Goal: Task Accomplishment & Management: Manage account settings

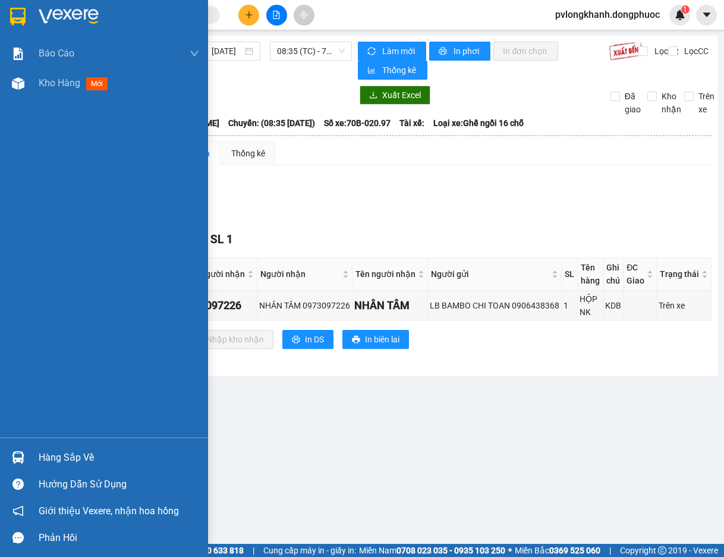
click at [73, 453] on div "Hàng sắp về" at bounding box center [119, 458] width 160 height 18
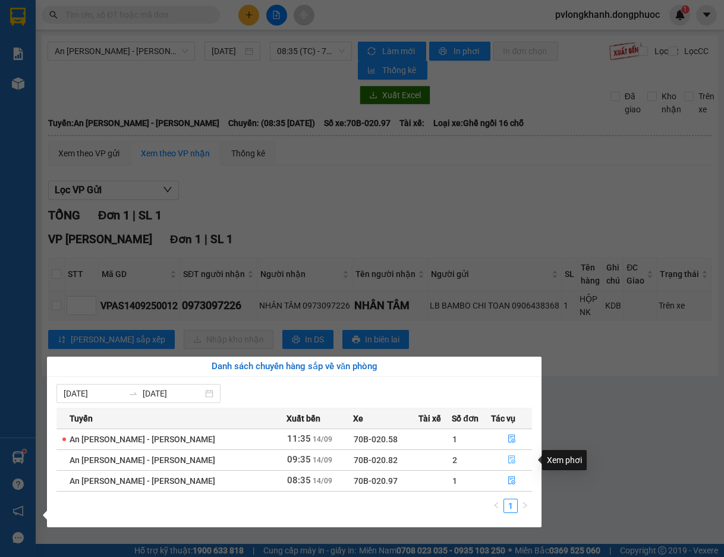
click at [508, 459] on icon "file-done" at bounding box center [512, 459] width 8 height 8
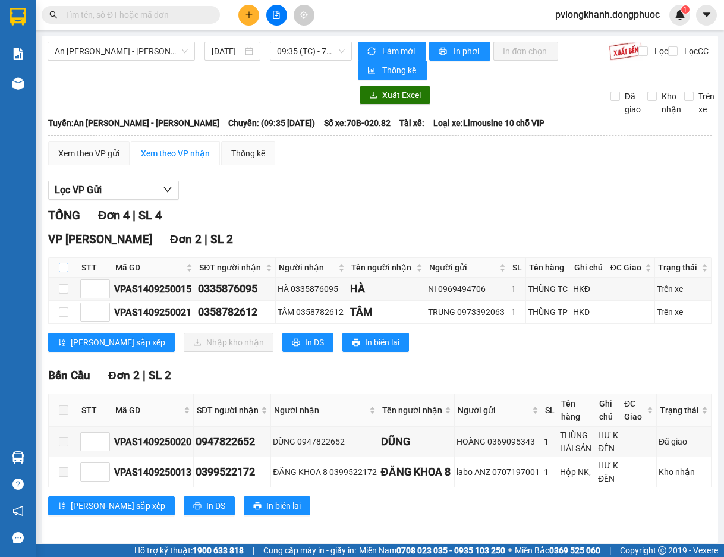
click at [67, 266] on input "checkbox" at bounding box center [64, 268] width 10 height 10
checkbox input "true"
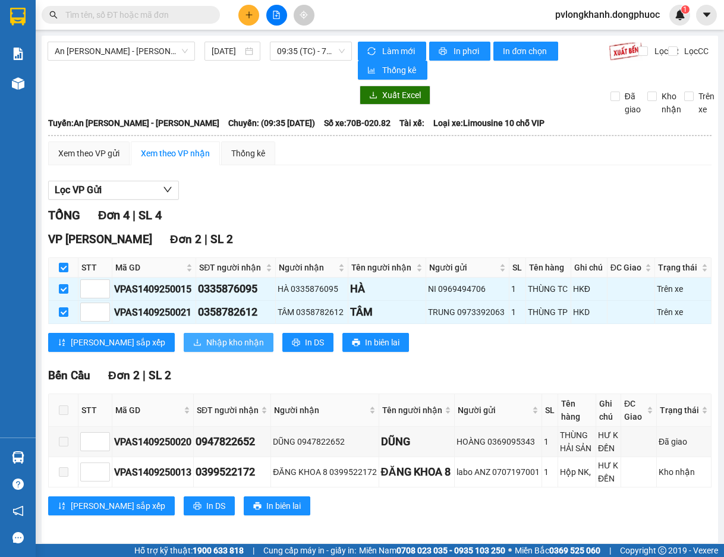
click at [206, 338] on span "Nhập kho nhận" at bounding box center [235, 342] width 58 height 13
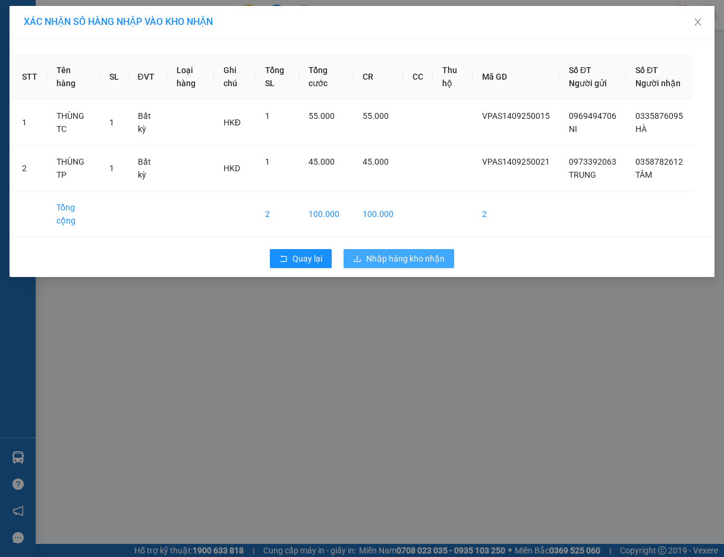
click at [416, 265] on span "Nhập hàng kho nhận" at bounding box center [405, 258] width 78 height 13
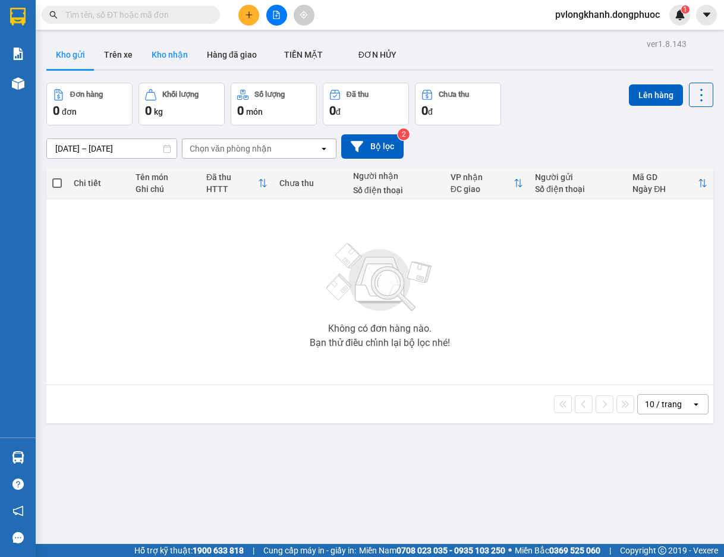
drag, startPoint x: 182, startPoint y: 51, endPoint x: 179, endPoint y: 57, distance: 6.9
click at [182, 51] on button "Kho nhận" at bounding box center [169, 54] width 55 height 29
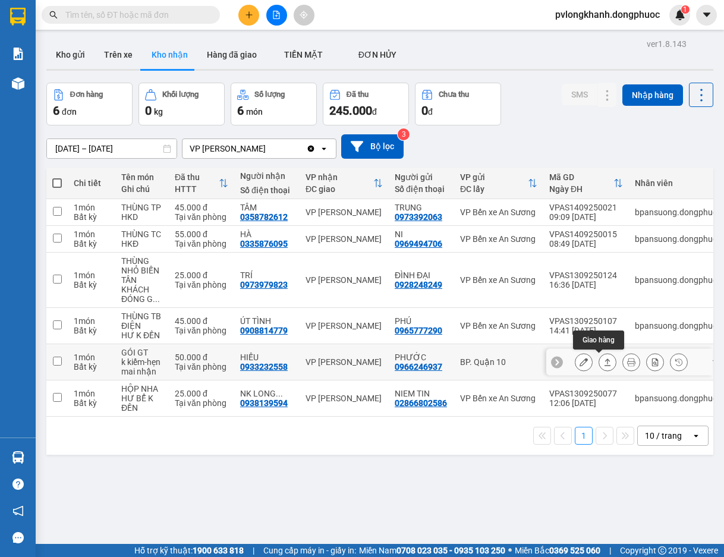
click at [600, 355] on button at bounding box center [607, 362] width 17 height 21
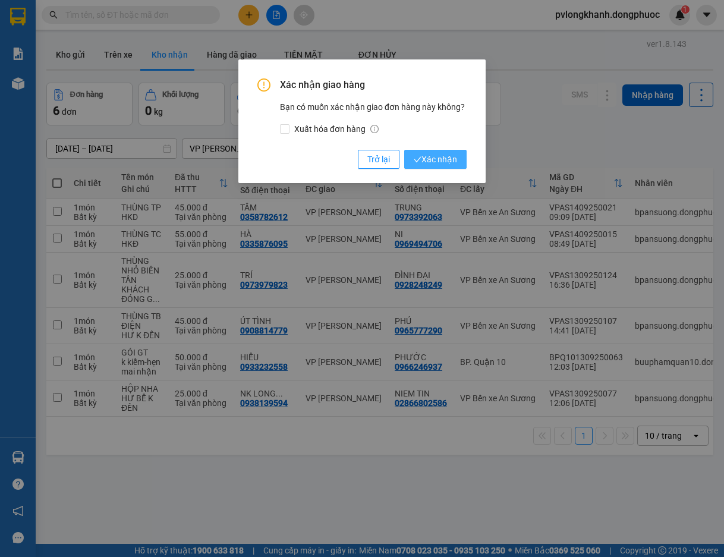
click at [435, 156] on span "Xác nhận" at bounding box center [435, 159] width 43 height 13
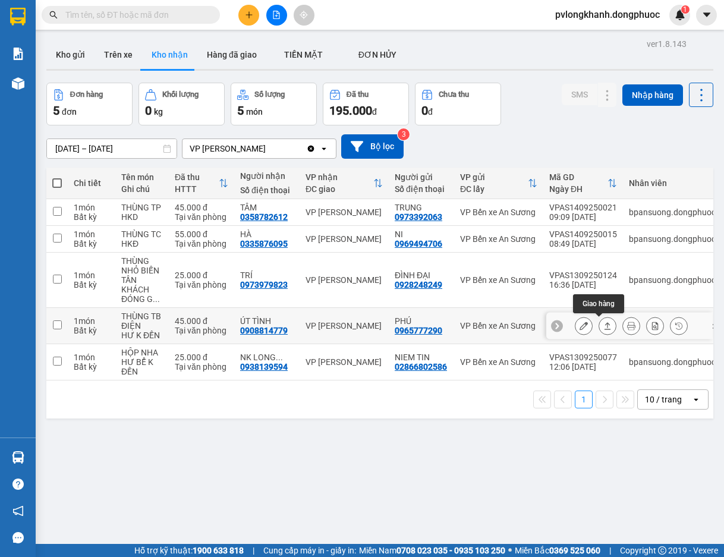
click at [603, 323] on icon at bounding box center [607, 326] width 8 height 8
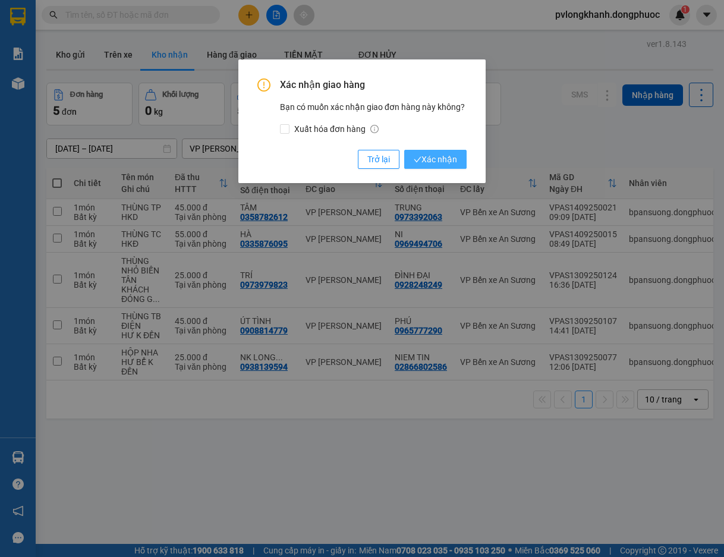
click at [432, 159] on span "Xác nhận" at bounding box center [435, 159] width 43 height 13
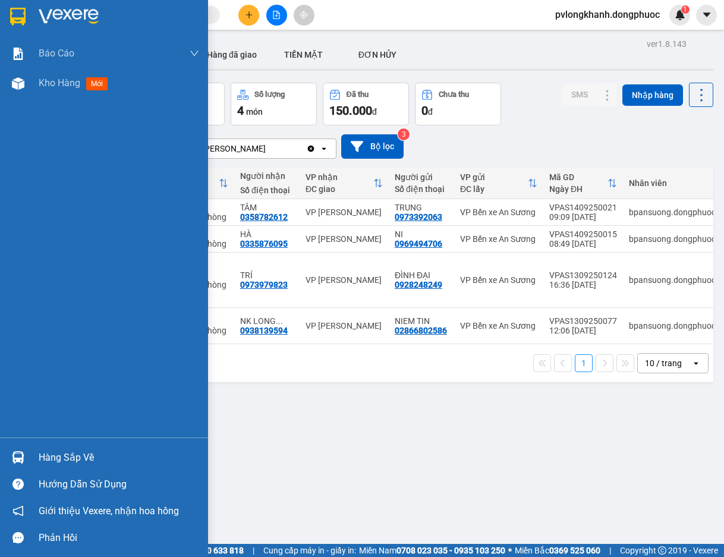
click at [67, 459] on div "Hàng sắp về" at bounding box center [119, 458] width 160 height 18
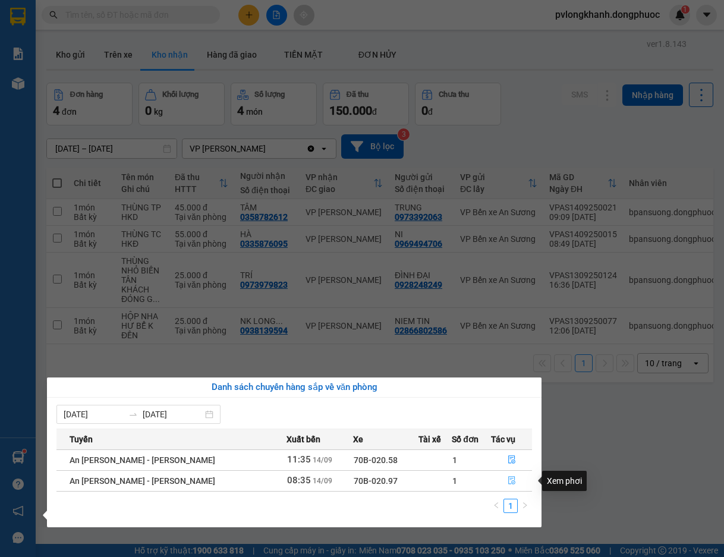
click at [508, 478] on icon "file-done" at bounding box center [512, 480] width 8 height 8
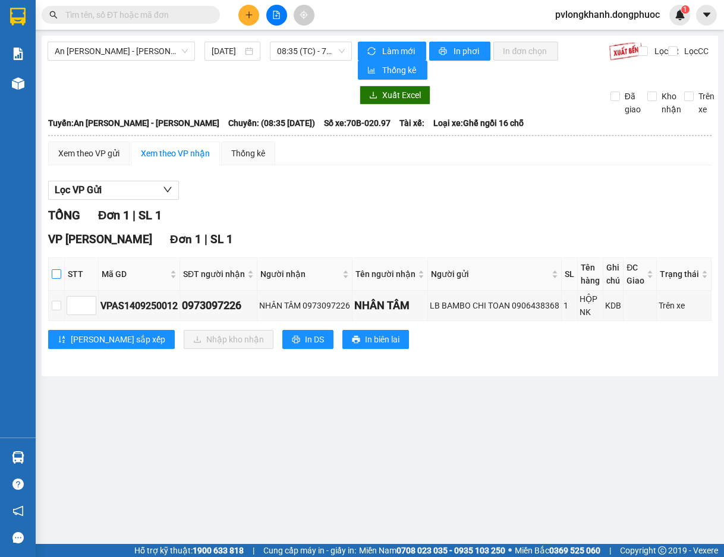
click at [61, 273] on input "checkbox" at bounding box center [57, 274] width 10 height 10
checkbox input "true"
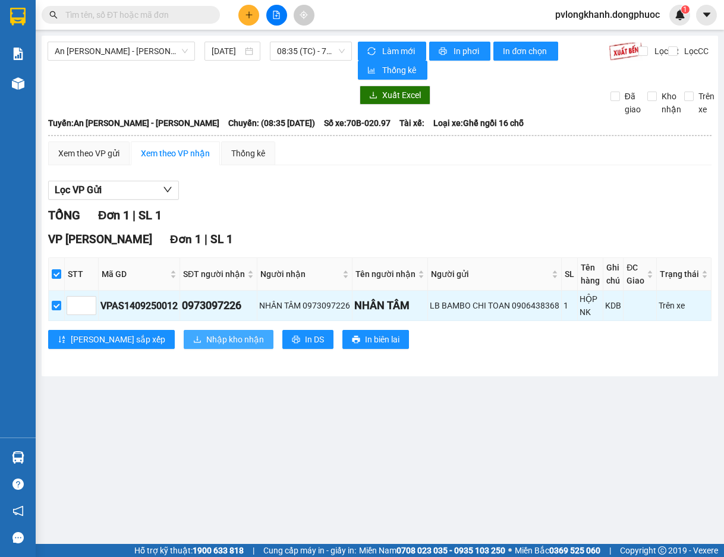
click at [206, 342] on span "Nhập kho nhận" at bounding box center [235, 339] width 58 height 13
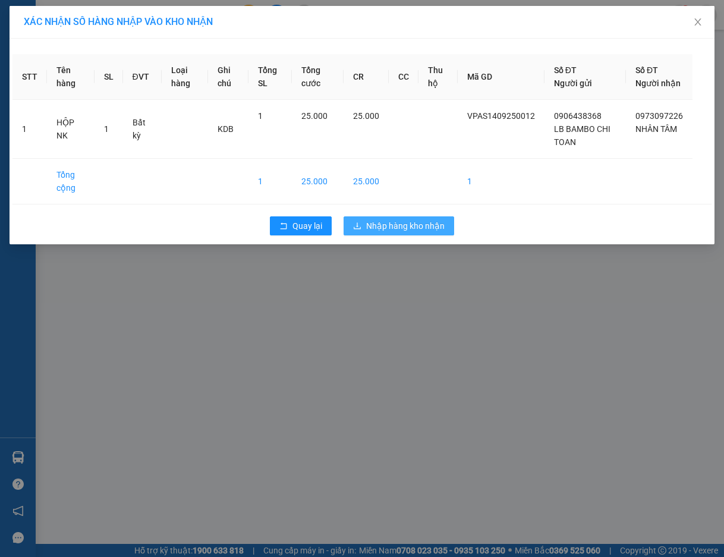
click at [382, 232] on span "Nhập hàng kho nhận" at bounding box center [405, 225] width 78 height 13
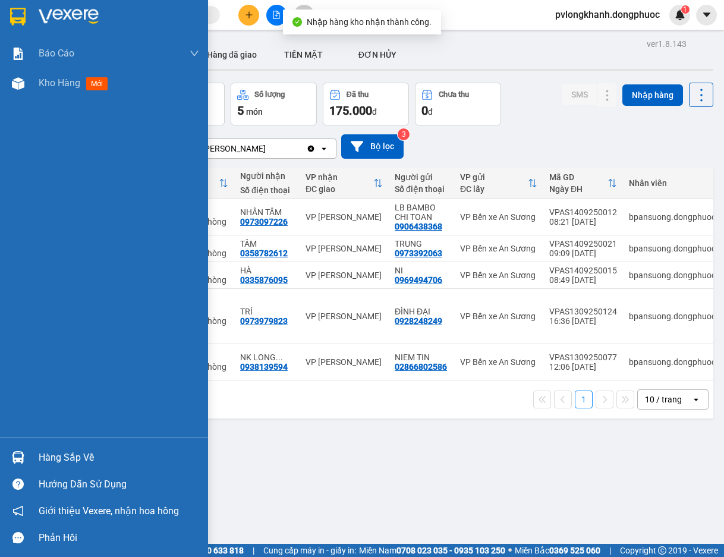
click at [73, 455] on div "Hàng sắp về" at bounding box center [119, 458] width 160 height 18
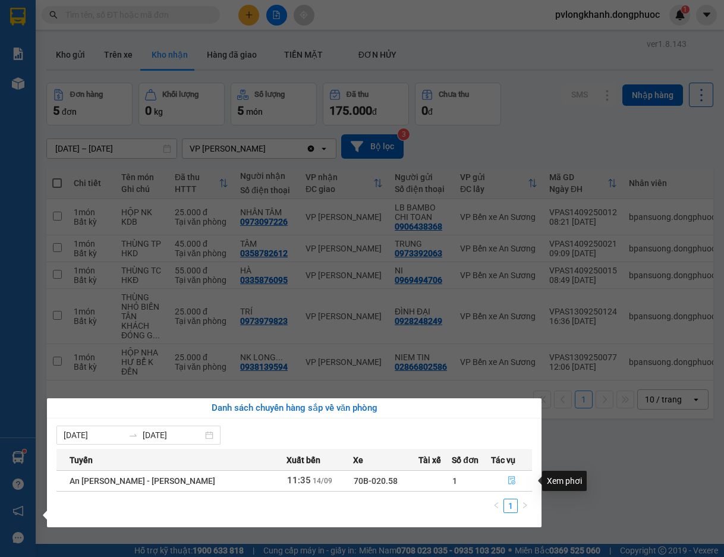
click at [509, 479] on icon "file-done" at bounding box center [512, 480] width 8 height 8
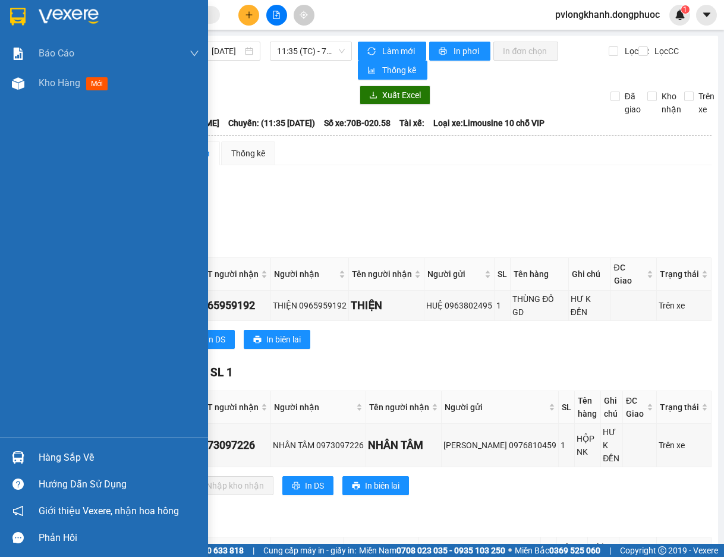
click at [42, 459] on div "Hàng sắp về" at bounding box center [119, 458] width 160 height 18
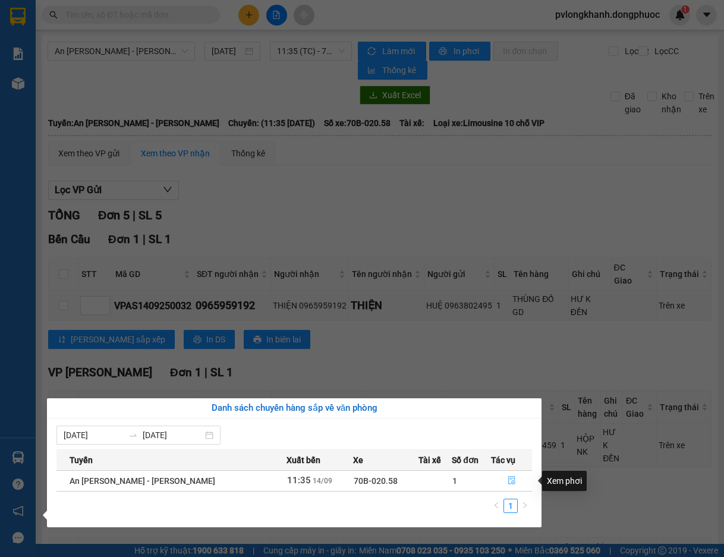
drag, startPoint x: 504, startPoint y: 481, endPoint x: 477, endPoint y: 438, distance: 51.0
click at [508, 481] on icon "file-done" at bounding box center [511, 481] width 7 height 8
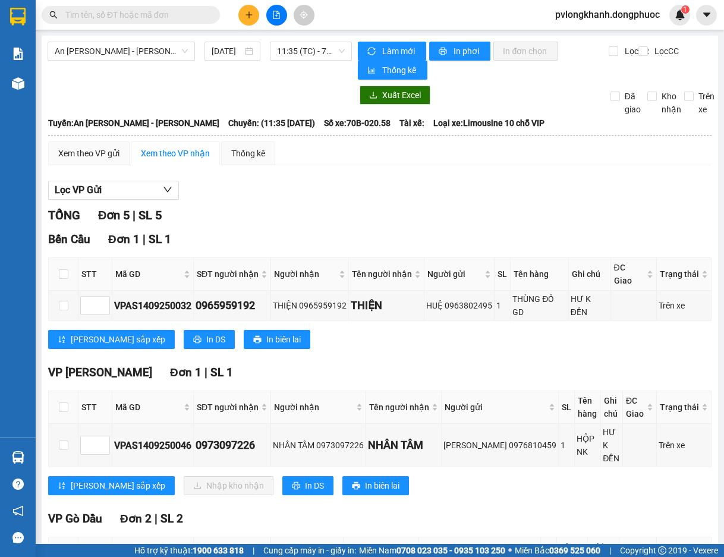
click at [171, 13] on input "text" at bounding box center [135, 14] width 140 height 13
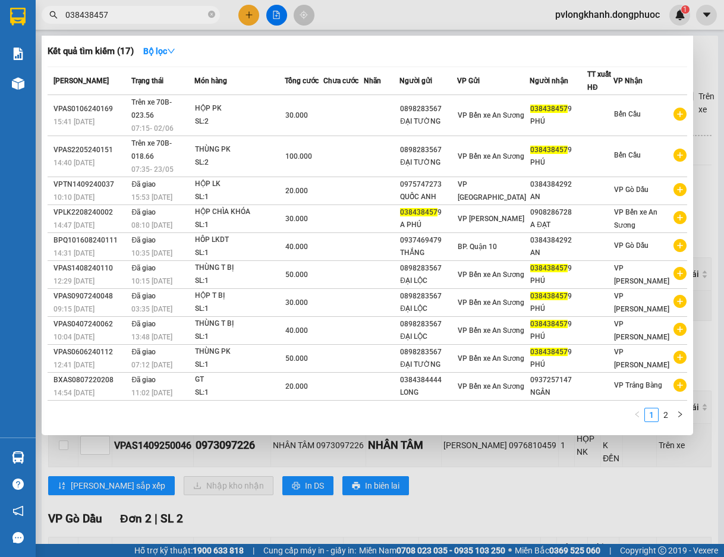
type input "0384384579"
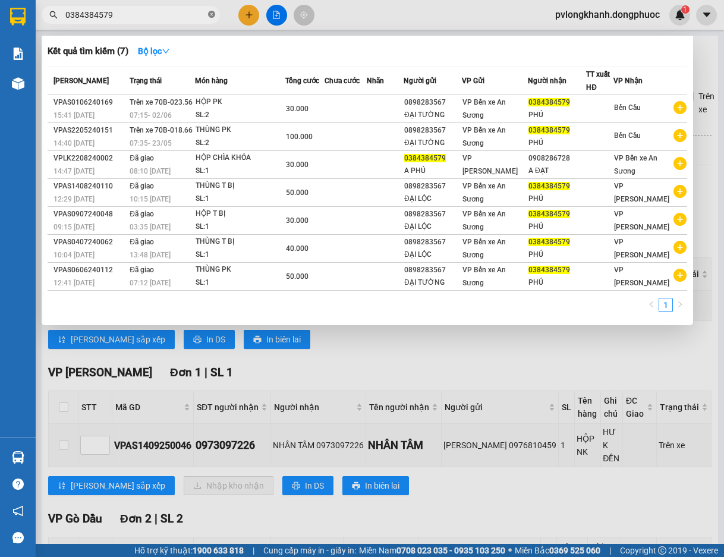
click at [210, 15] on icon "close-circle" at bounding box center [211, 14] width 7 height 7
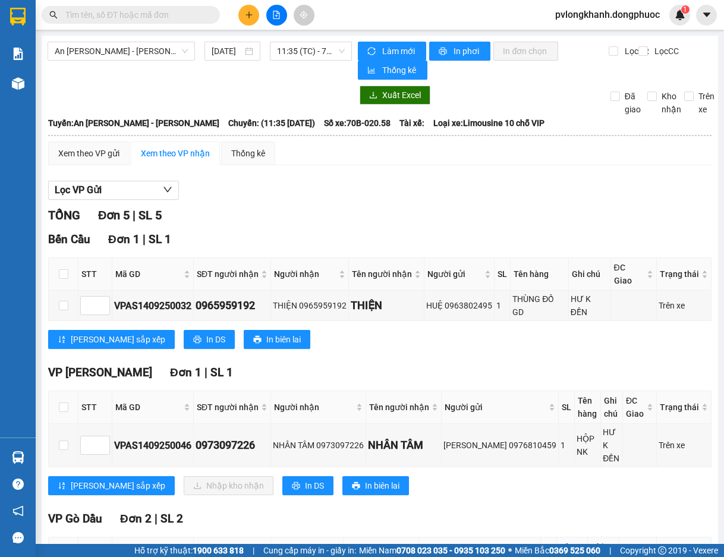
click at [163, 15] on input "text" at bounding box center [135, 14] width 140 height 13
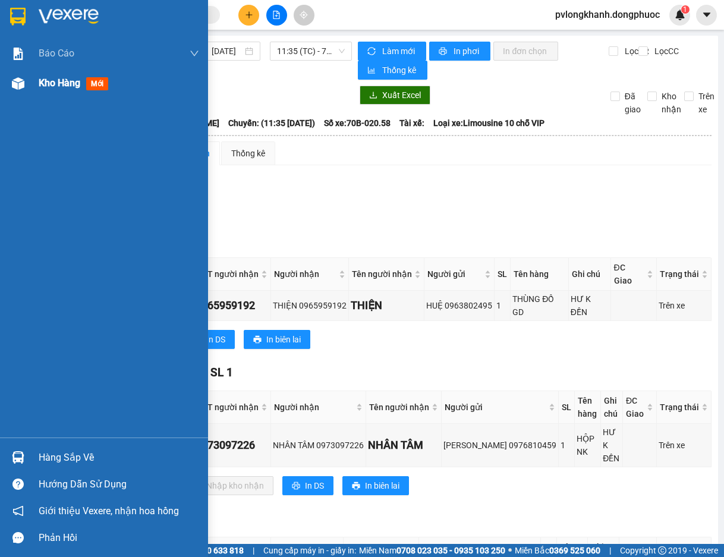
click at [54, 86] on span "Kho hàng" at bounding box center [60, 82] width 42 height 11
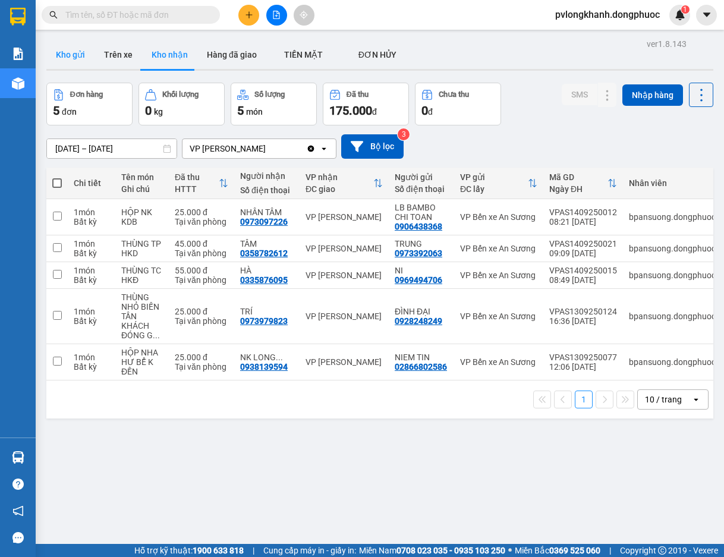
click at [77, 50] on button "Kho gửi" at bounding box center [70, 54] width 48 height 29
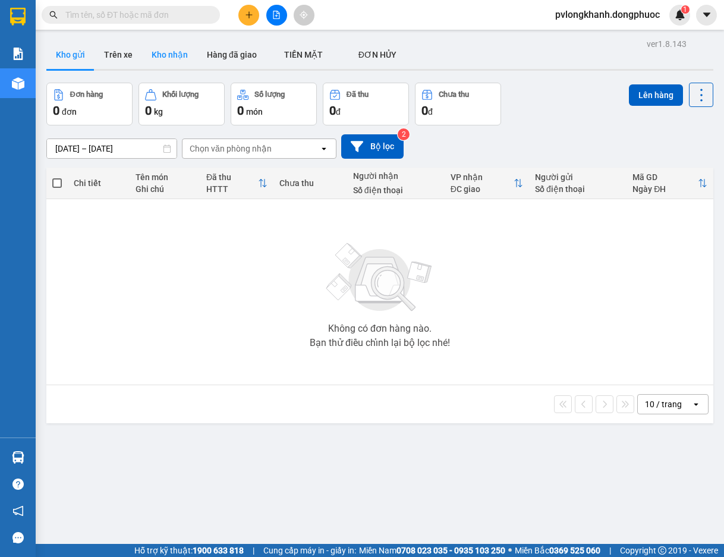
click at [178, 54] on button "Kho nhận" at bounding box center [169, 54] width 55 height 29
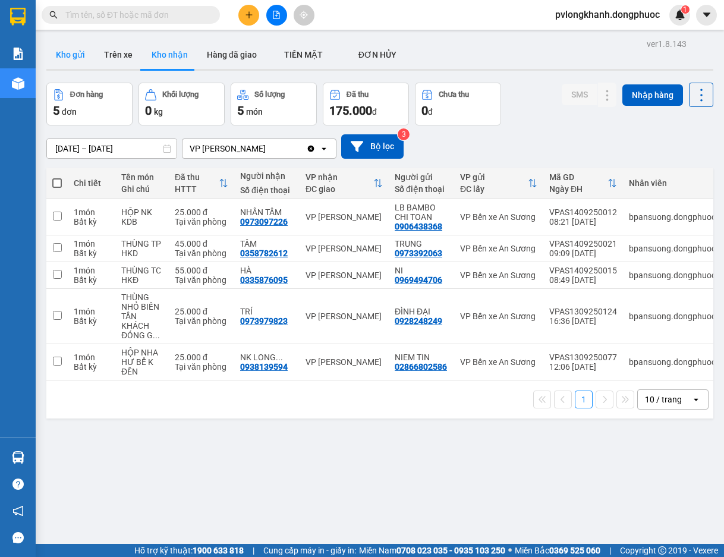
click at [75, 52] on button "Kho gửi" at bounding box center [70, 54] width 48 height 29
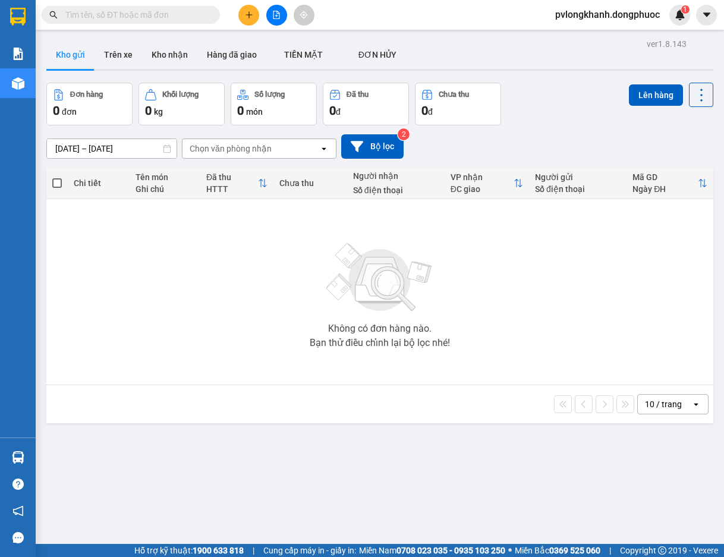
click at [194, 9] on input "text" at bounding box center [135, 14] width 140 height 13
click at [170, 55] on button "Kho nhận" at bounding box center [169, 54] width 55 height 29
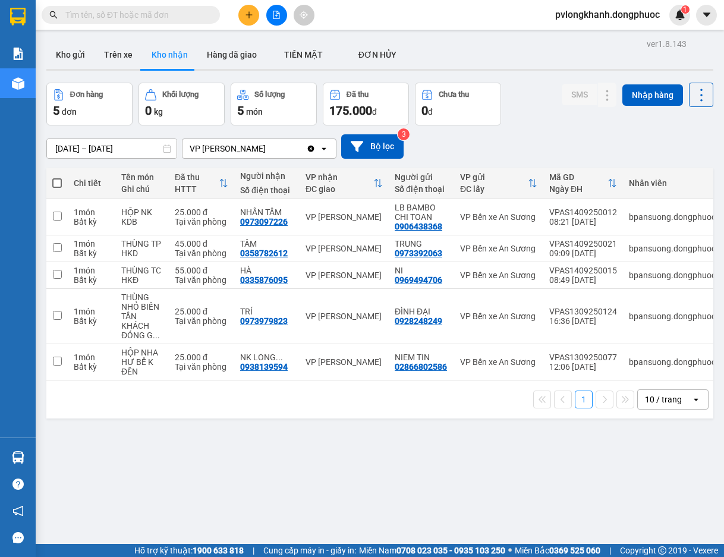
click at [163, 14] on input "text" at bounding box center [135, 14] width 140 height 13
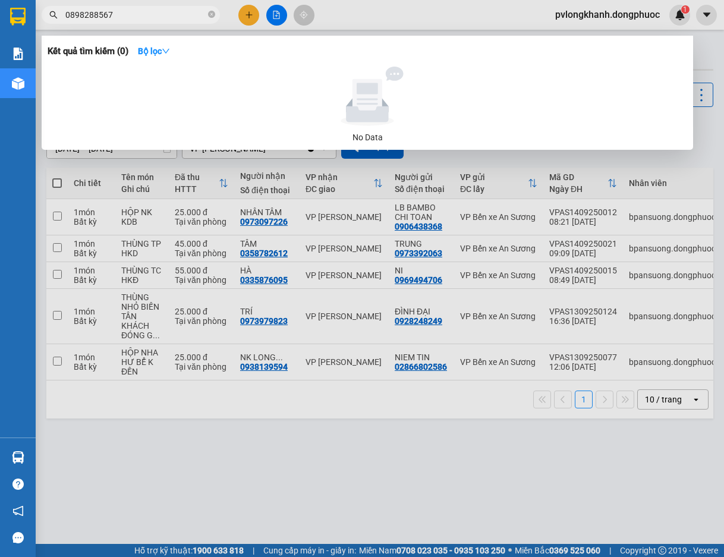
click at [183, 15] on input "0898288567" at bounding box center [135, 14] width 140 height 13
type input "0898288567"
click at [53, 13] on icon "search" at bounding box center [53, 15] width 8 height 8
click at [211, 14] on icon "close-circle" at bounding box center [211, 14] width 7 height 7
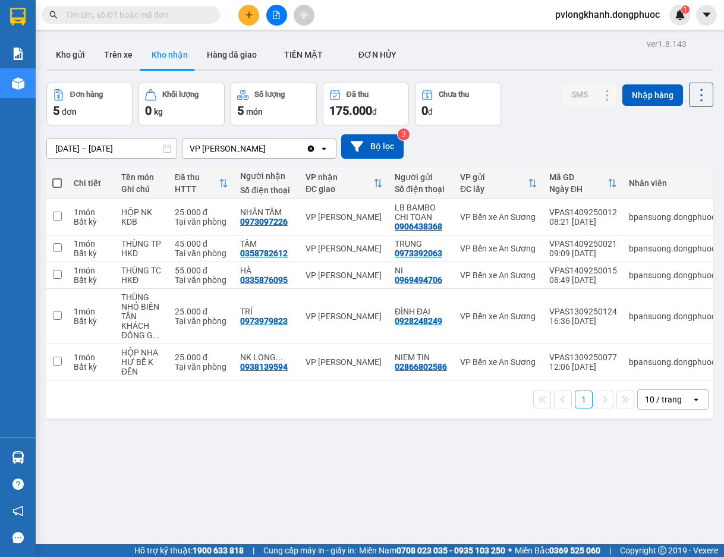
click at [169, 15] on input "text" at bounding box center [135, 14] width 140 height 13
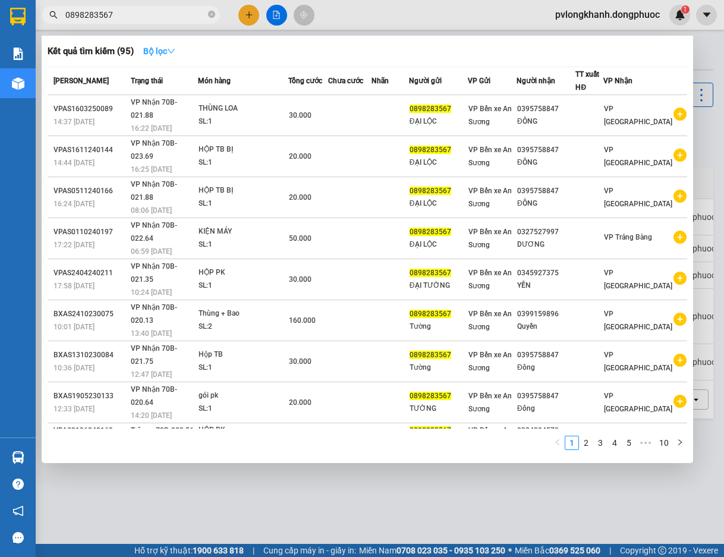
type input "0898283567"
click at [174, 52] on icon "down" at bounding box center [171, 51] width 7 height 5
click at [82, 79] on div "[PERSON_NAME]" at bounding box center [90, 80] width 74 height 13
click at [679, 439] on icon "right" at bounding box center [680, 442] width 4 height 6
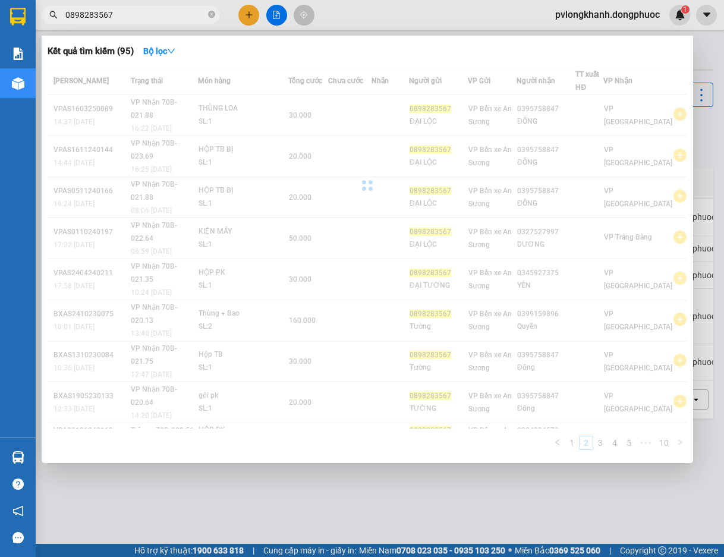
click at [679, 386] on div "[PERSON_NAME] thái Món hàng Tổng [PERSON_NAME] [PERSON_NAME] Người gửi VP Gửi N…" at bounding box center [367, 262] width 639 height 390
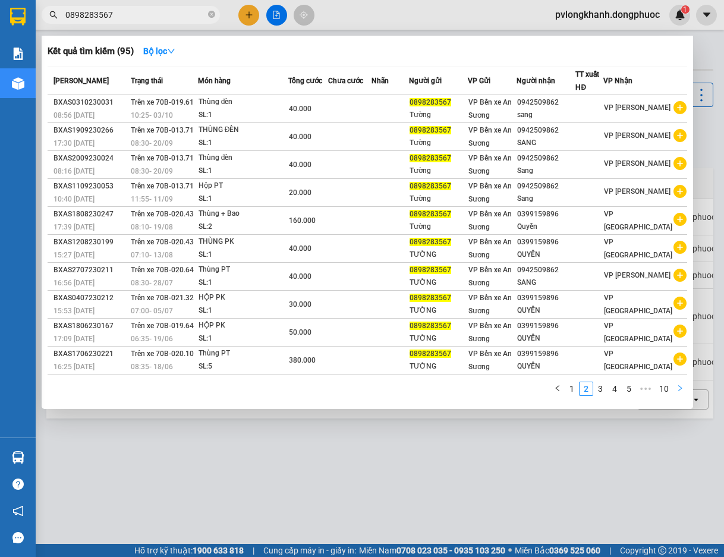
click at [679, 386] on icon "right" at bounding box center [680, 388] width 4 height 6
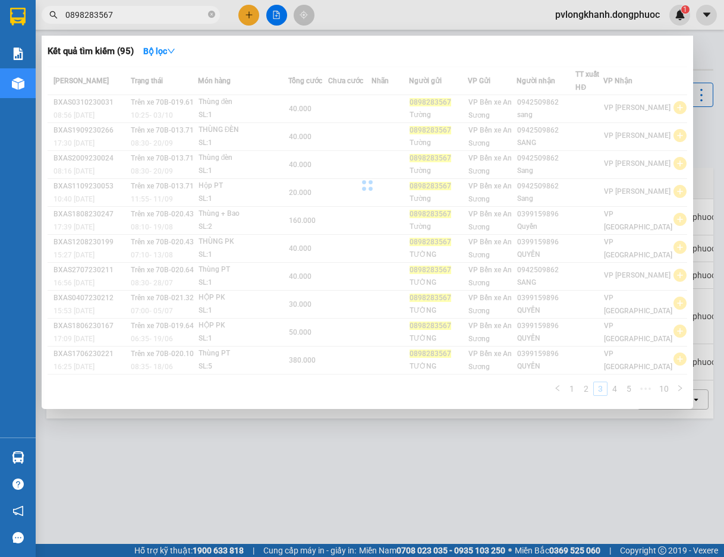
click at [679, 386] on div "[PERSON_NAME] thái Món hàng Tổng [PERSON_NAME] [PERSON_NAME] Người gửi VP Gửi N…" at bounding box center [367, 235] width 639 height 336
click at [679, 386] on icon "right" at bounding box center [680, 388] width 4 height 6
click at [679, 386] on div "Mã ĐH Trạng thái Món hàng Tổng [PERSON_NAME] [PERSON_NAME] Người gửi VP Gửi Ngư…" at bounding box center [367, 235] width 639 height 336
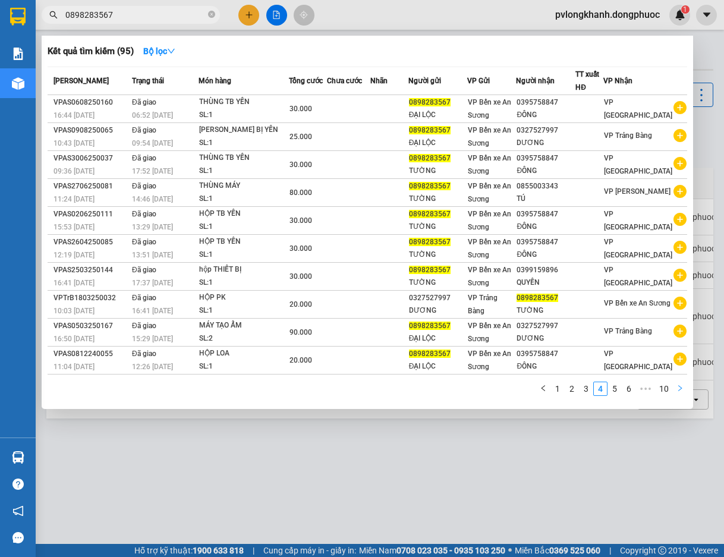
click at [679, 386] on icon "right" at bounding box center [680, 388] width 4 height 6
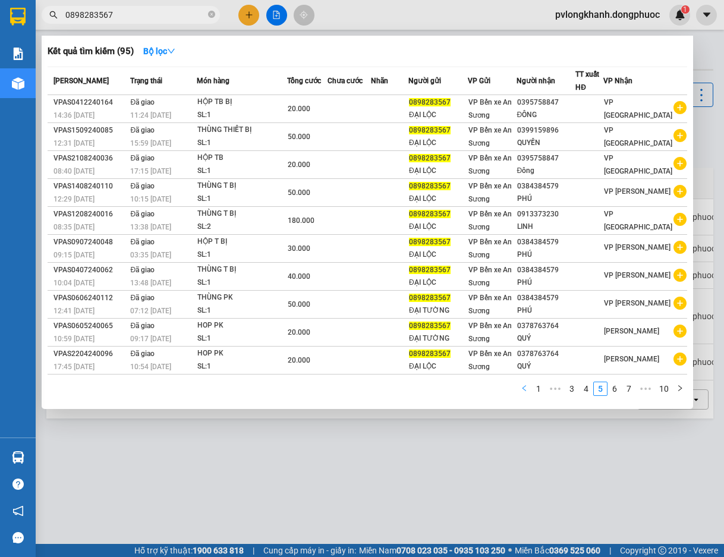
click at [531, 387] on button "button" at bounding box center [524, 389] width 14 height 14
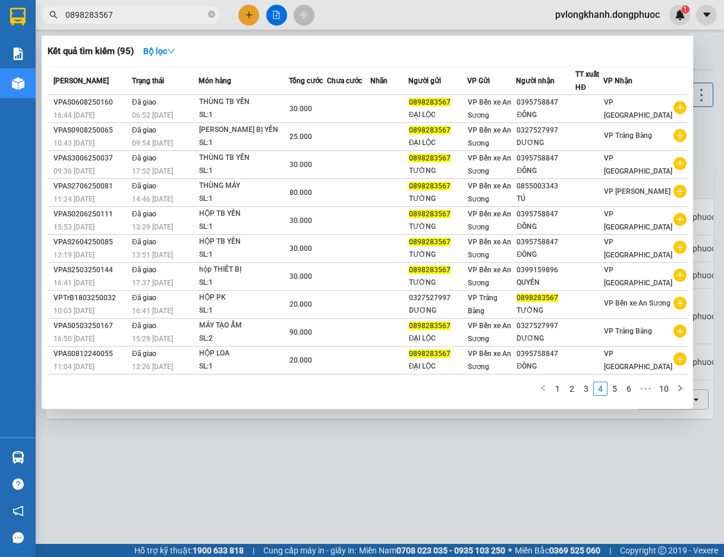
click at [546, 387] on icon "left" at bounding box center [543, 388] width 7 height 7
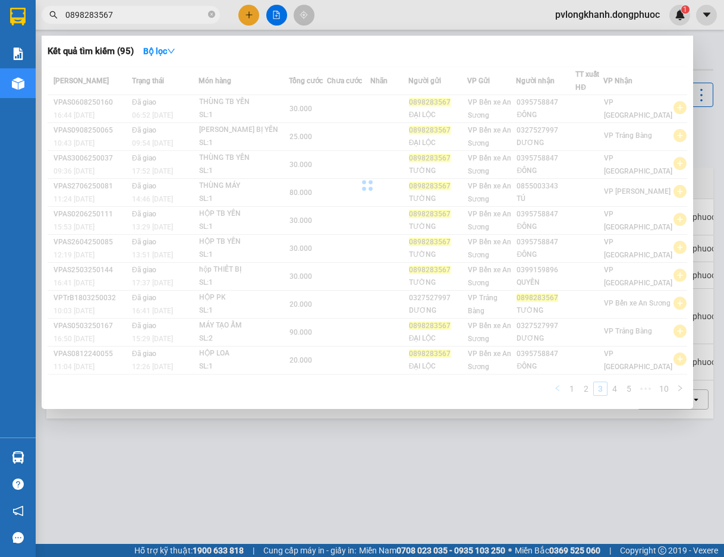
click at [546, 387] on div "Mã ĐH Trạng thái Món hàng Tổng [PERSON_NAME] [PERSON_NAME] Người gửi VP Gửi Ngư…" at bounding box center [367, 235] width 639 height 336
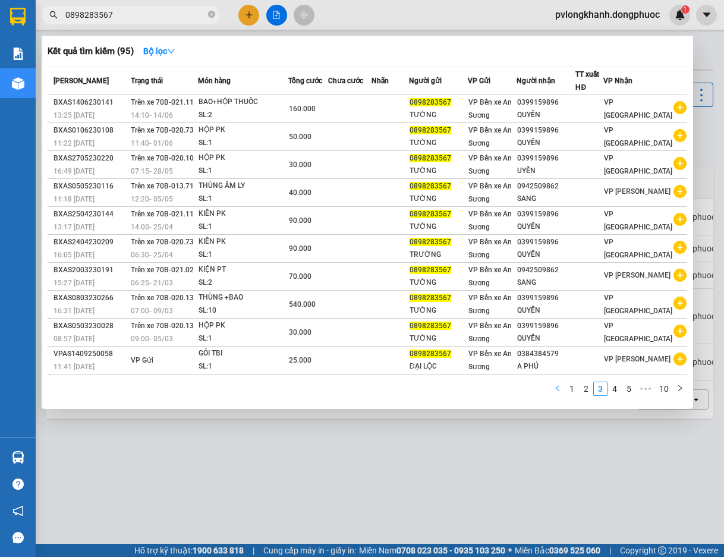
click at [546, 387] on div "1 2 3 4 5 ••• 10" at bounding box center [367, 392] width 639 height 21
click at [571, 389] on link "1" at bounding box center [571, 388] width 13 height 13
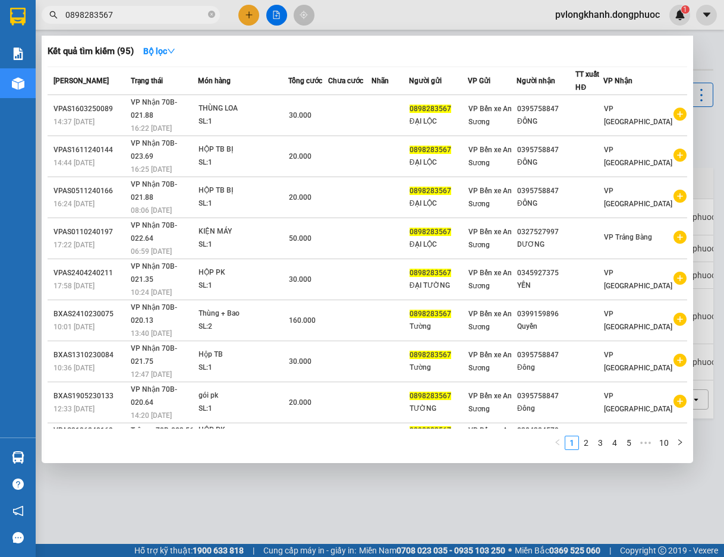
click at [174, 18] on input "0898283567" at bounding box center [135, 14] width 140 height 13
click at [53, 17] on icon "search" at bounding box center [53, 15] width 8 height 8
click at [53, 16] on icon "search" at bounding box center [54, 15] width 8 height 8
click at [54, 12] on icon "search" at bounding box center [54, 15] width 8 height 8
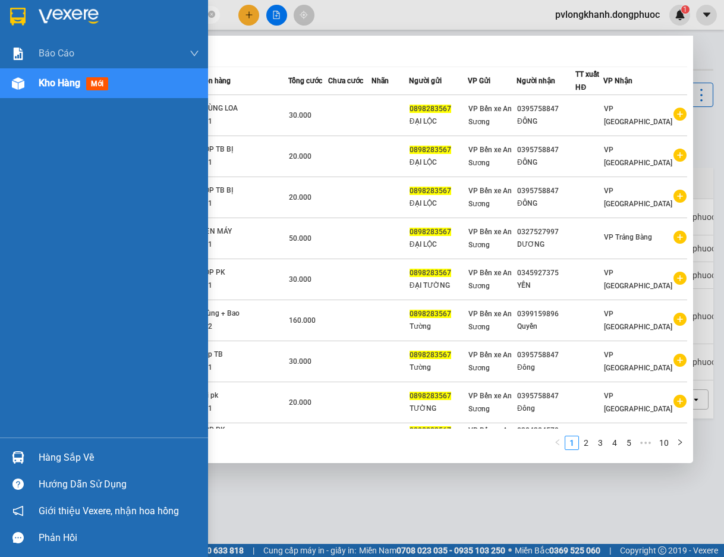
click at [64, 81] on span "Kho hàng" at bounding box center [60, 82] width 42 height 11
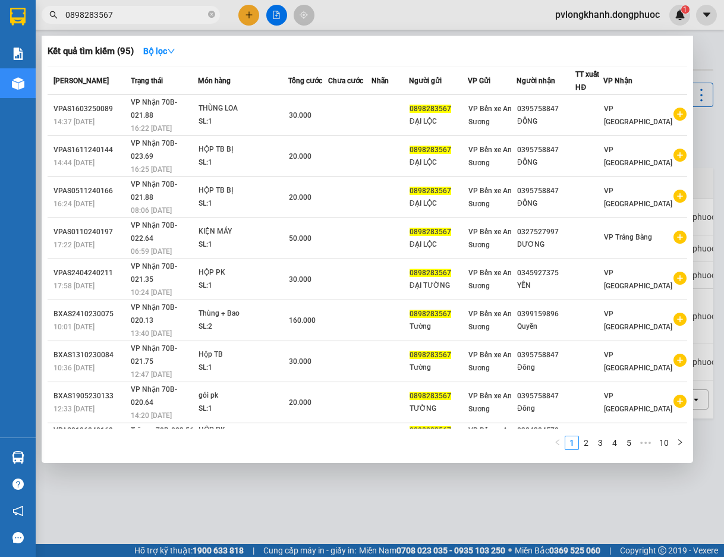
click at [64, 81] on span "[PERSON_NAME]" at bounding box center [80, 81] width 55 height 8
click at [213, 17] on icon "close-circle" at bounding box center [211, 14] width 7 height 7
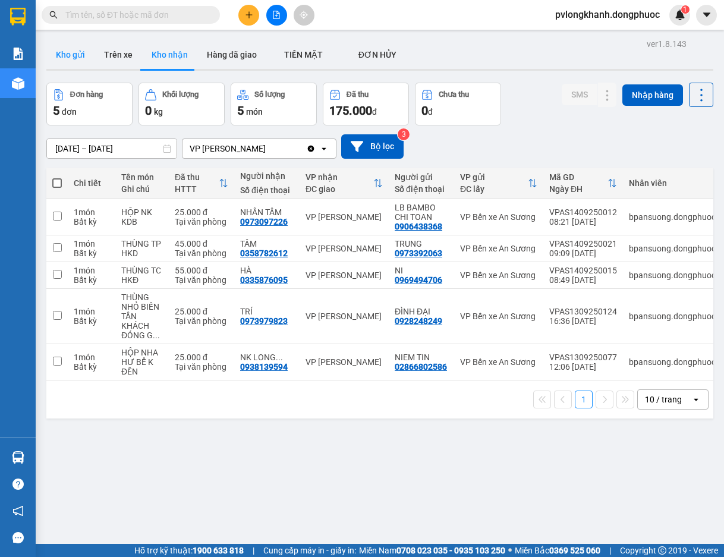
click at [75, 55] on button "Kho gửi" at bounding box center [70, 54] width 48 height 29
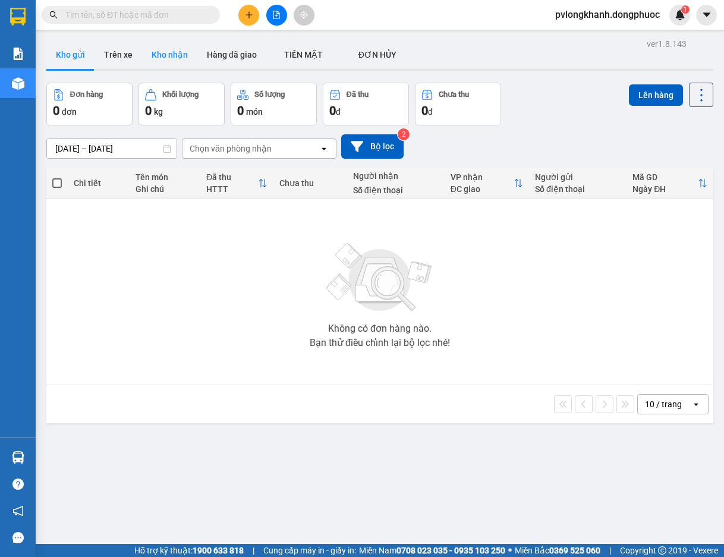
click at [174, 55] on button "Kho nhận" at bounding box center [169, 54] width 55 height 29
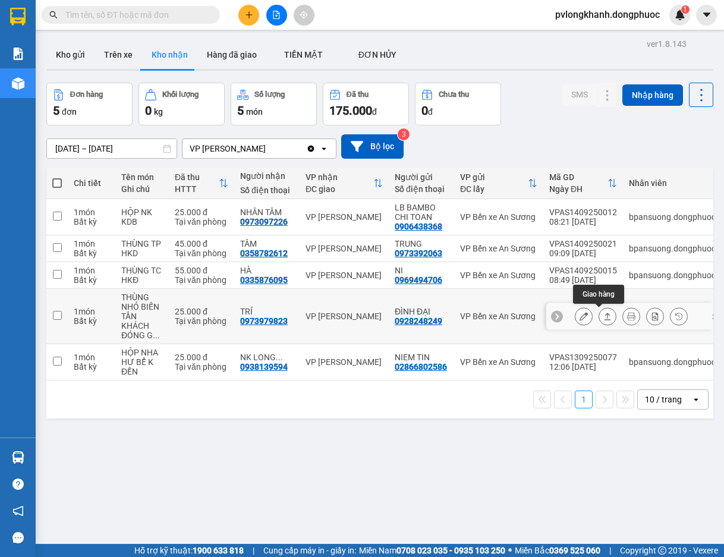
click at [604, 315] on button at bounding box center [607, 316] width 17 height 21
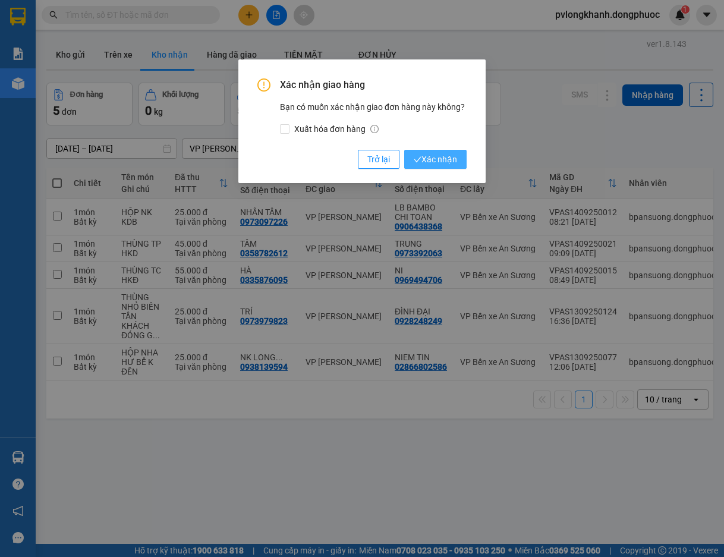
click at [424, 157] on span "Xác nhận" at bounding box center [435, 159] width 43 height 13
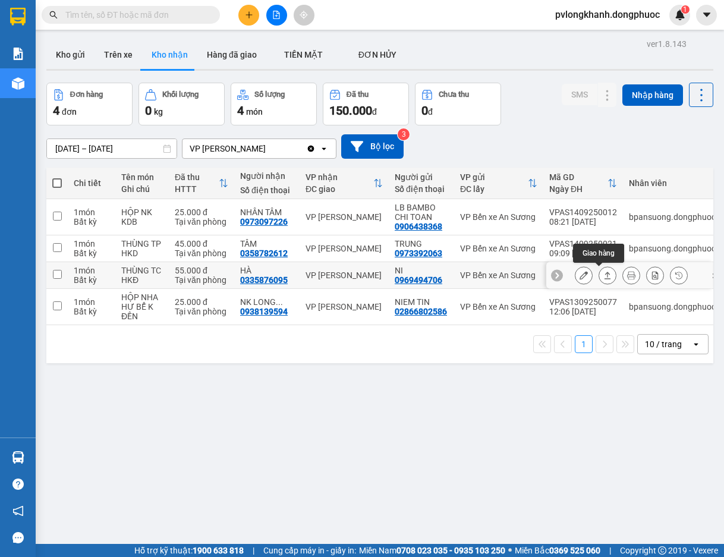
click at [603, 278] on icon at bounding box center [607, 275] width 8 height 8
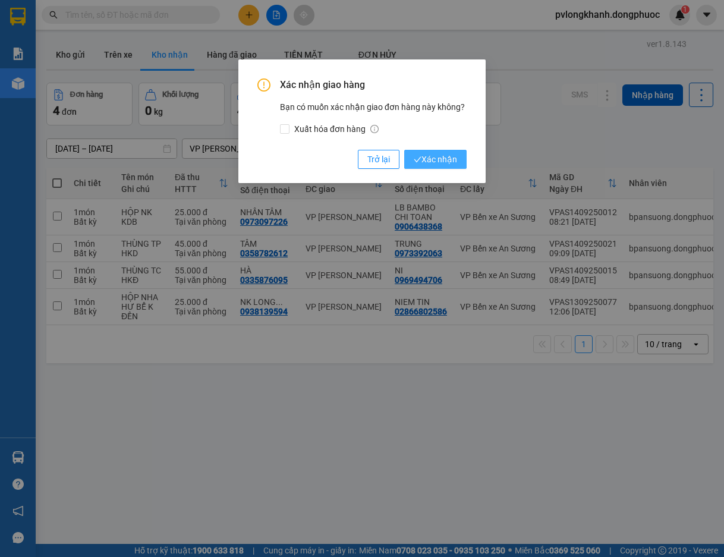
click at [435, 155] on span "Xác nhận" at bounding box center [435, 159] width 43 height 13
